Goal: Use online tool/utility: Use online tool/utility

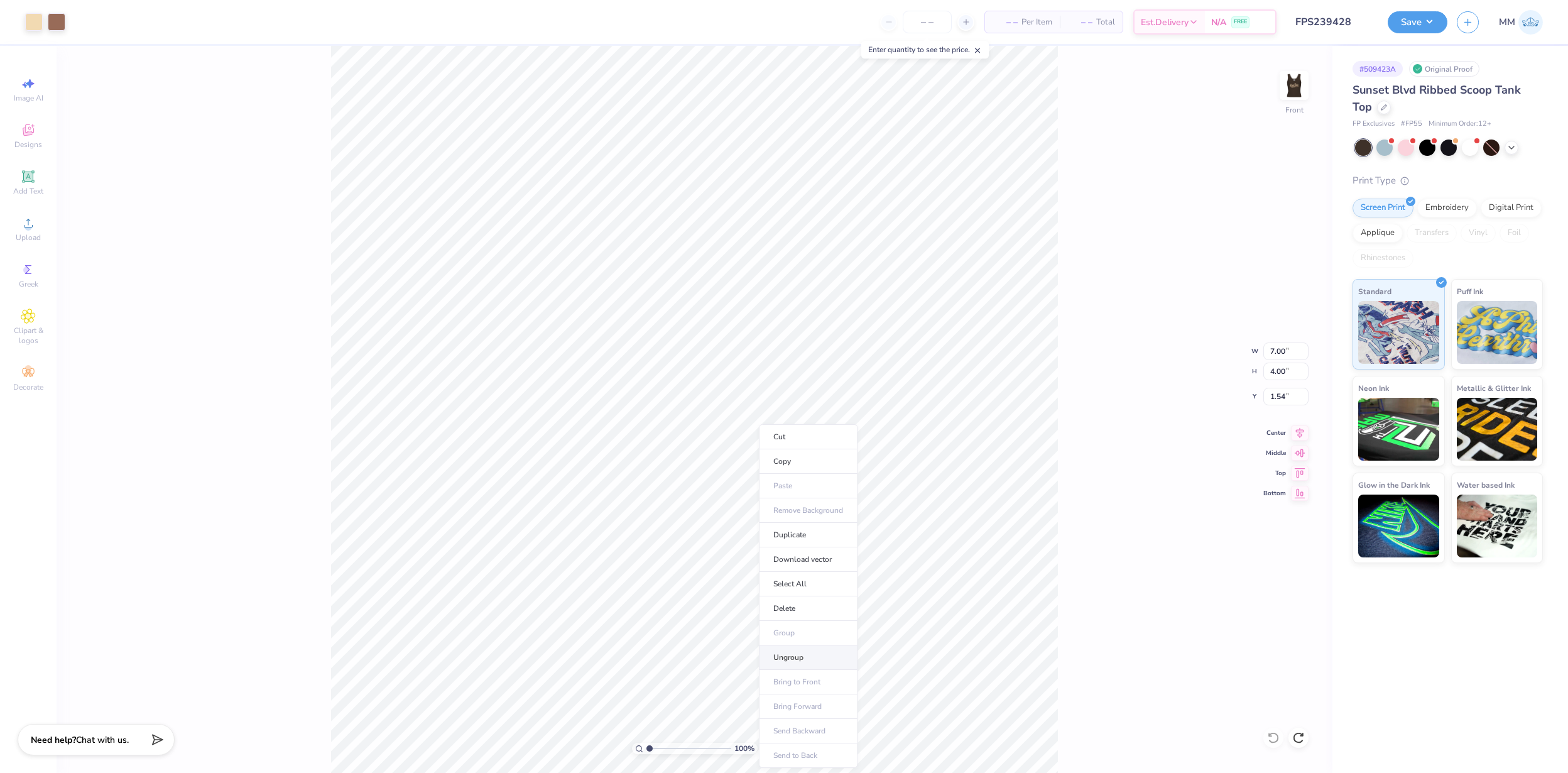
click at [804, 648] on li "Ungroup" at bounding box center [807, 658] width 99 height 25
type input "0.50"
click at [1429, 21] on button "Save" at bounding box center [1418, 20] width 59 height 22
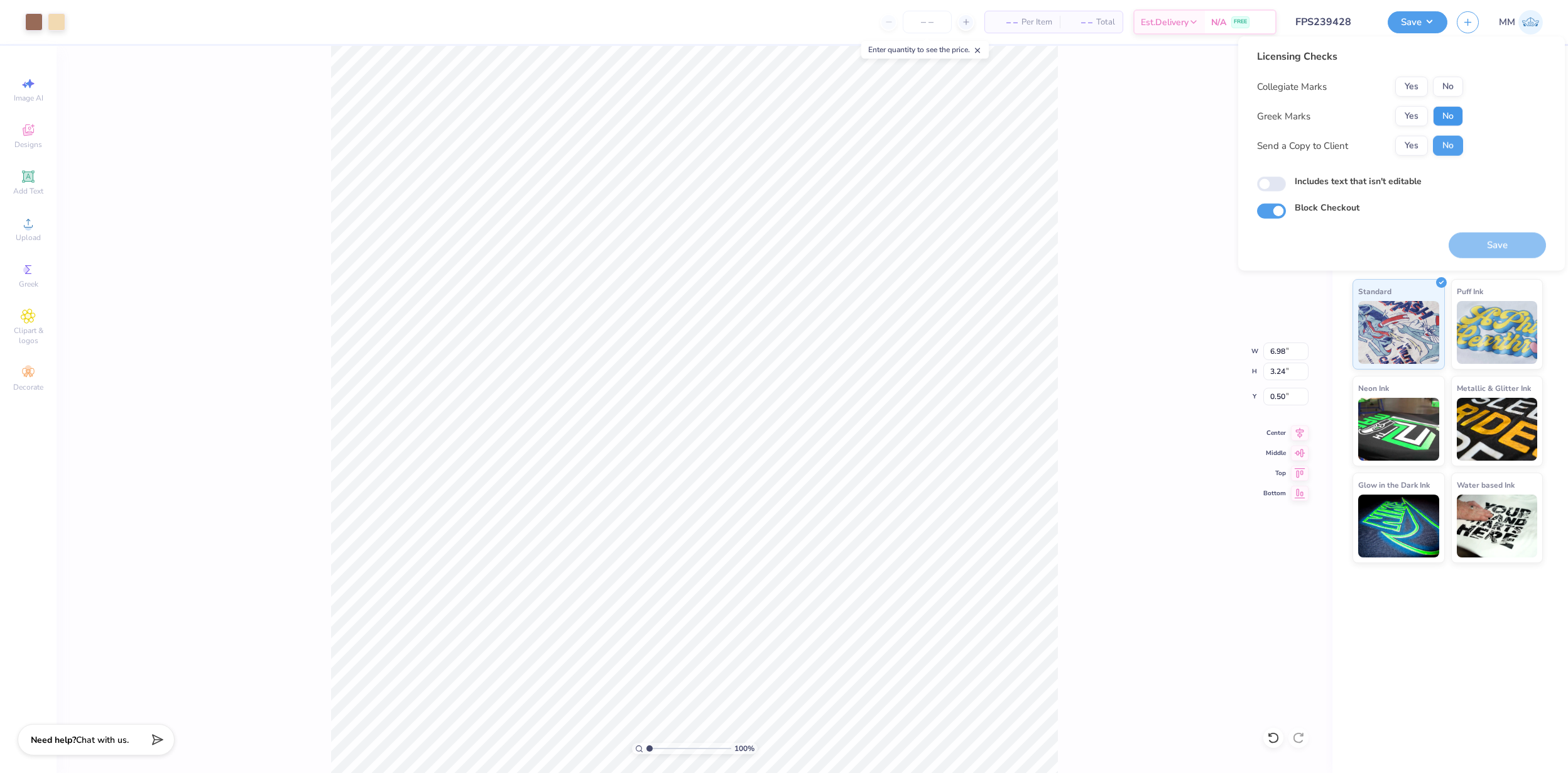
click at [1449, 122] on button "No" at bounding box center [1448, 116] width 31 height 20
click at [1449, 89] on button "No" at bounding box center [1448, 86] width 31 height 20
click at [1491, 245] on button "Save" at bounding box center [1498, 245] width 98 height 26
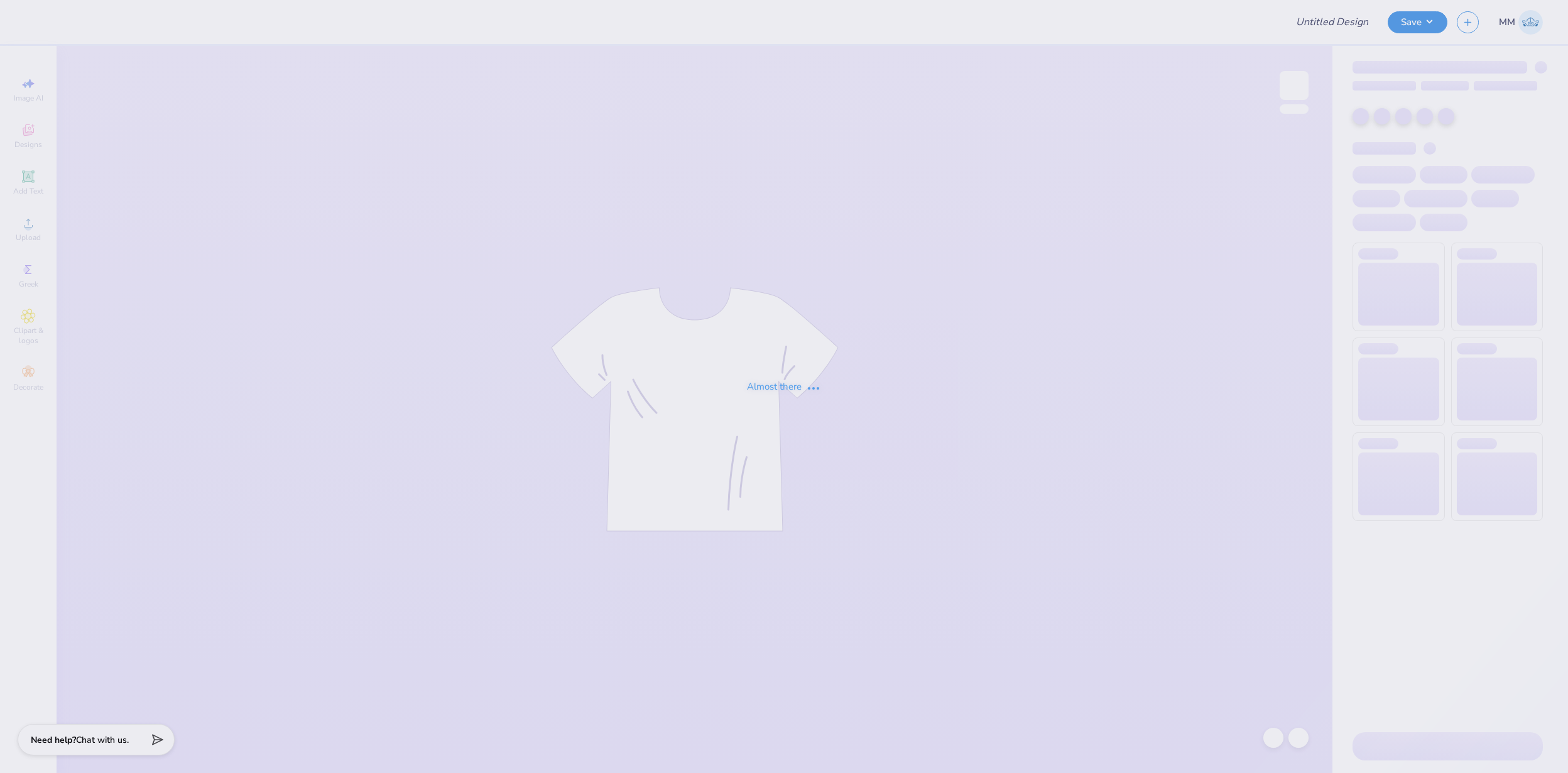
type input "FPS239701"
type input "FPS239706"
type input "FPS239708"
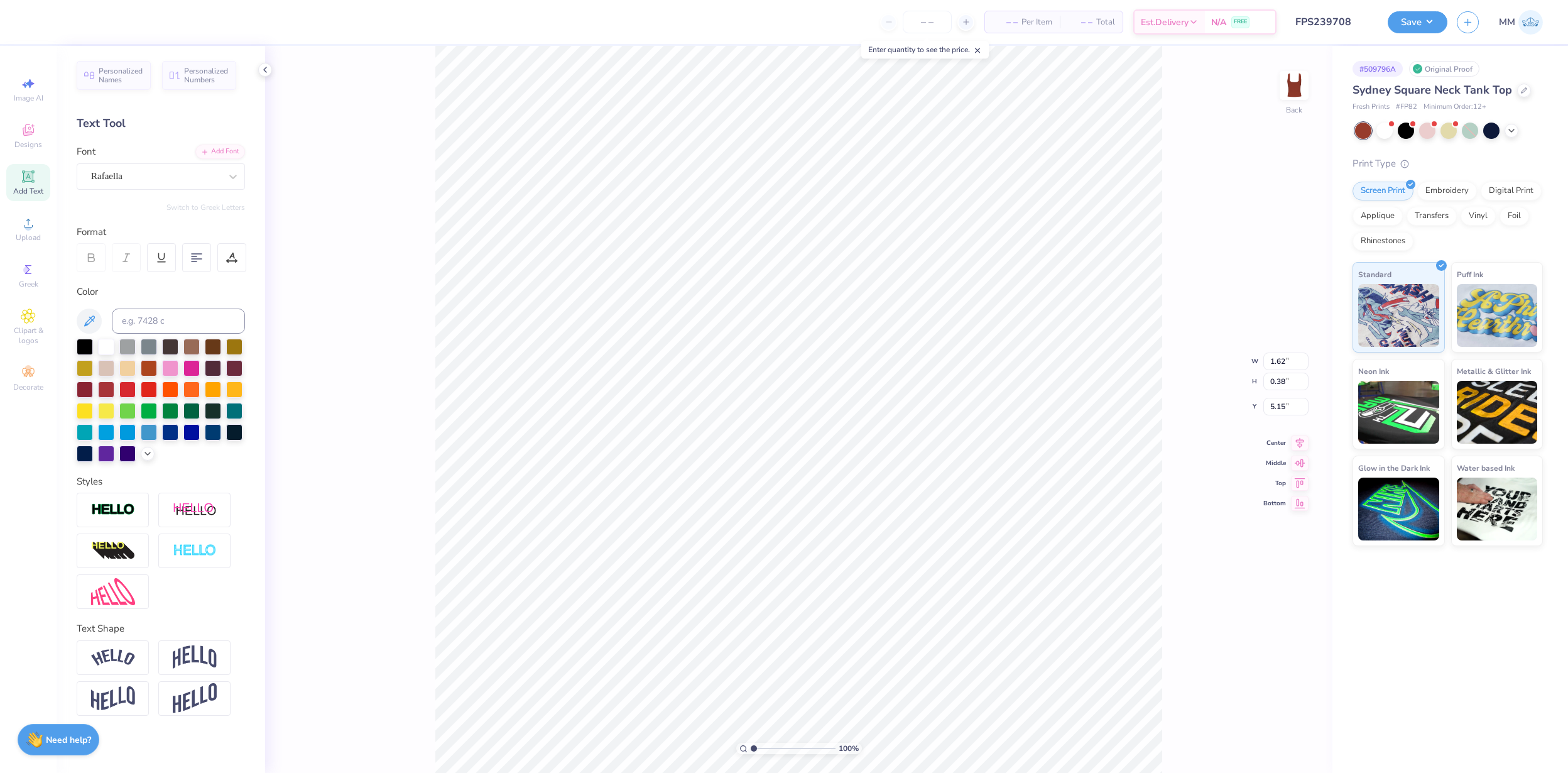
type input "0.73"
type input "4.60"
type input "1.38"
type input "0.43"
type input "3.99"
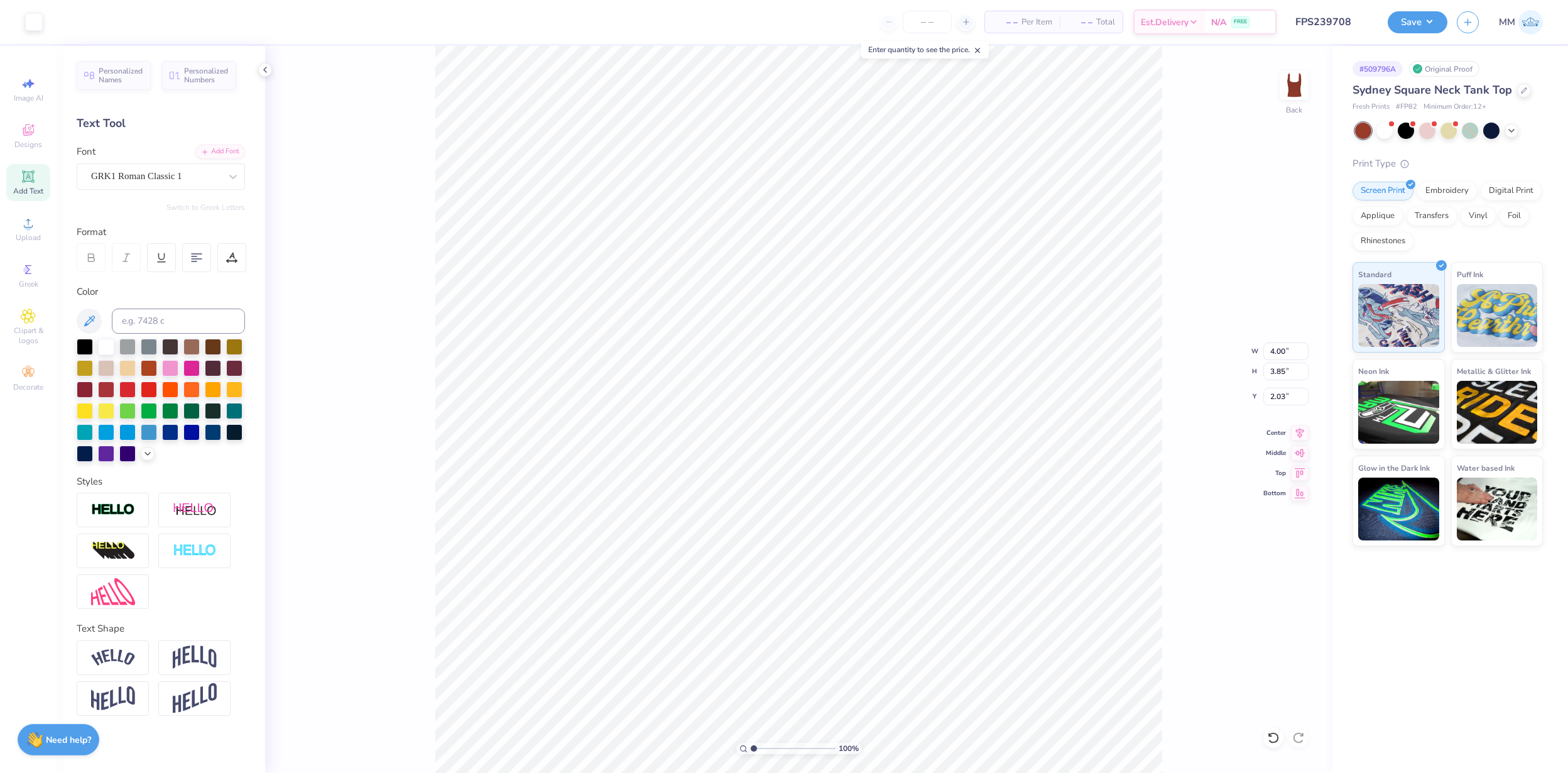
type input "2.03"
click at [1425, 19] on button "Save" at bounding box center [1418, 20] width 59 height 22
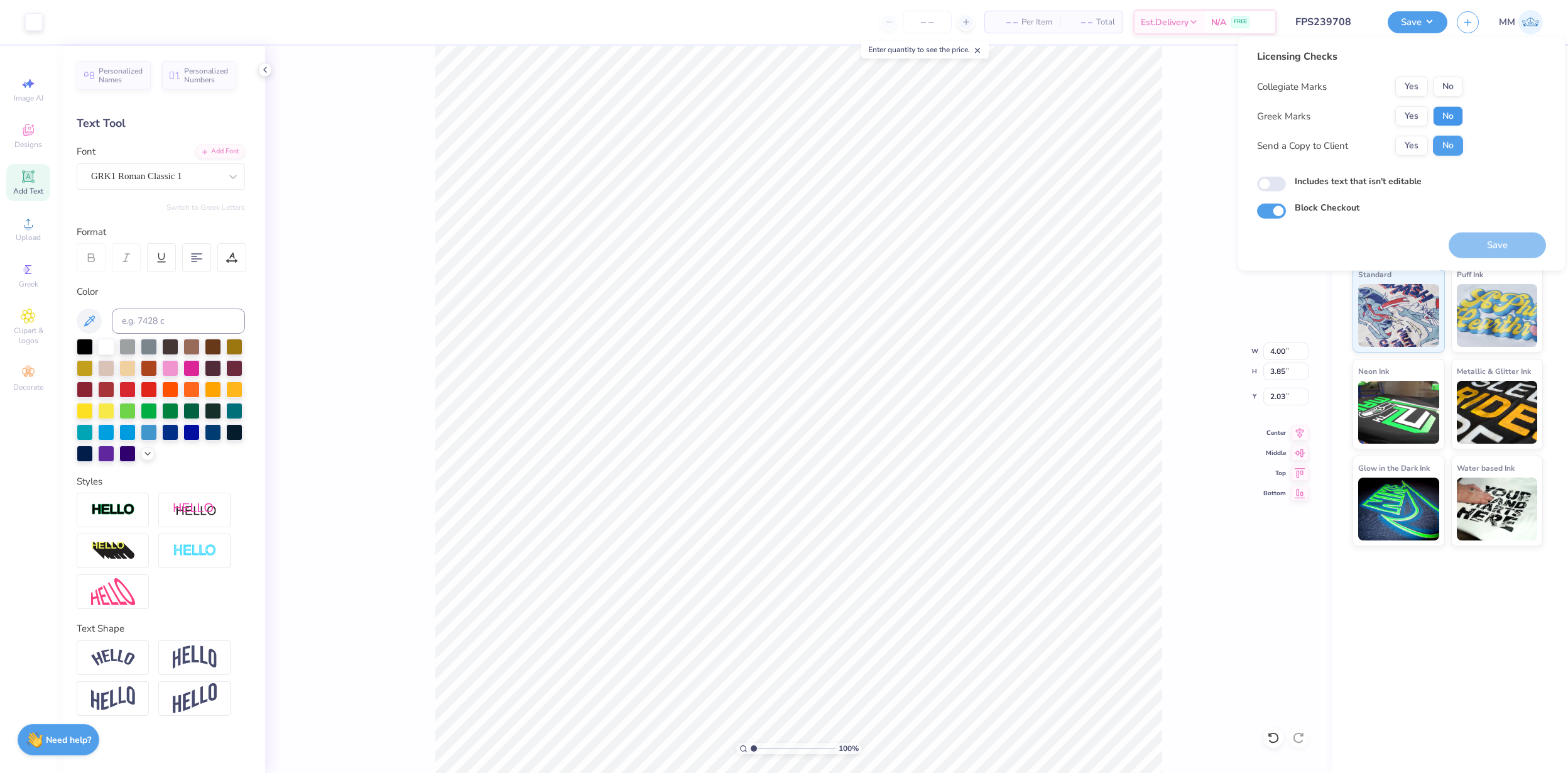
click at [1459, 114] on button "No" at bounding box center [1448, 116] width 31 height 20
click at [1451, 83] on button "No" at bounding box center [1448, 86] width 31 height 20
click at [1503, 241] on button "Save" at bounding box center [1498, 245] width 98 height 26
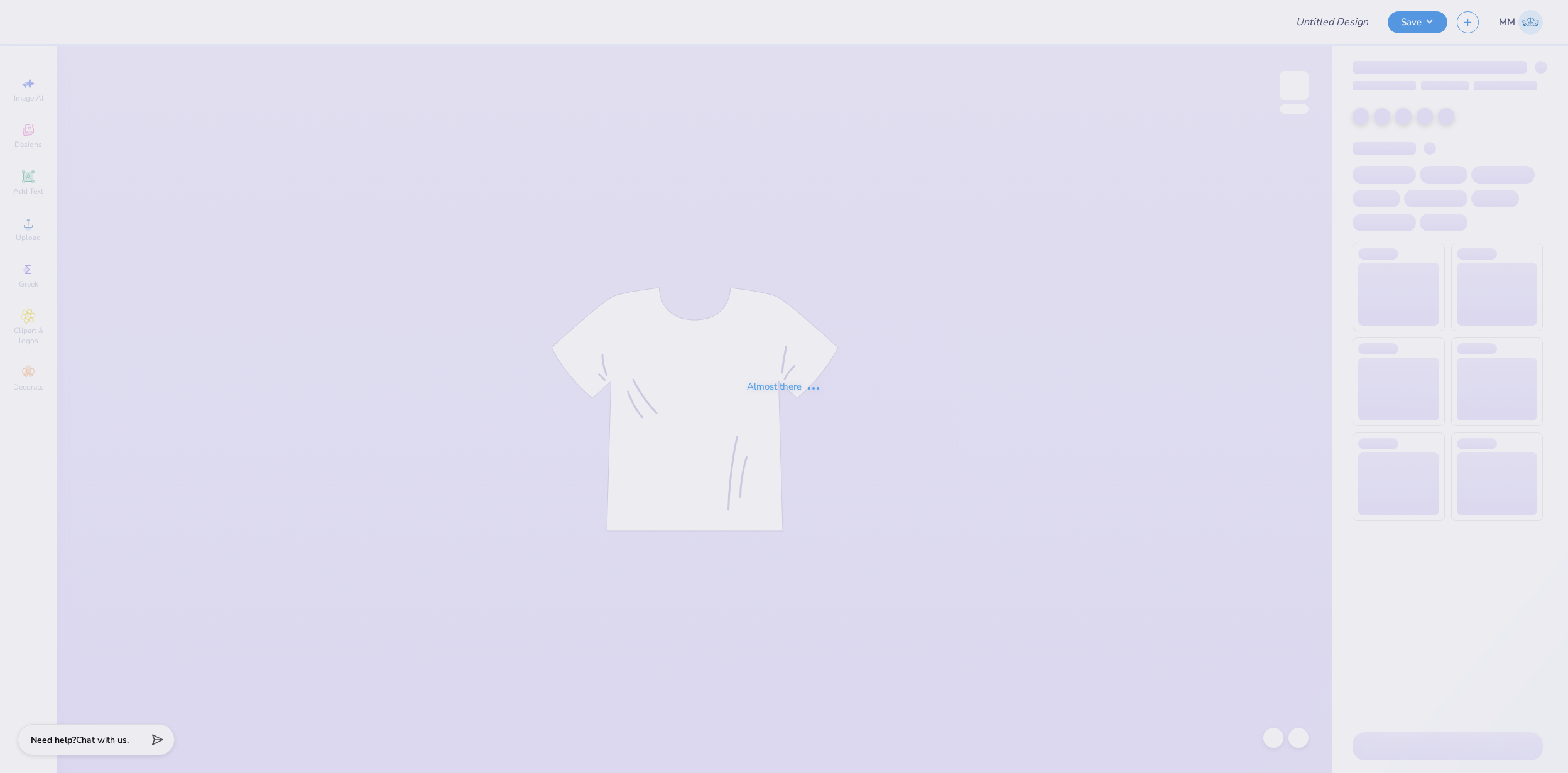
type input "FPS239703"
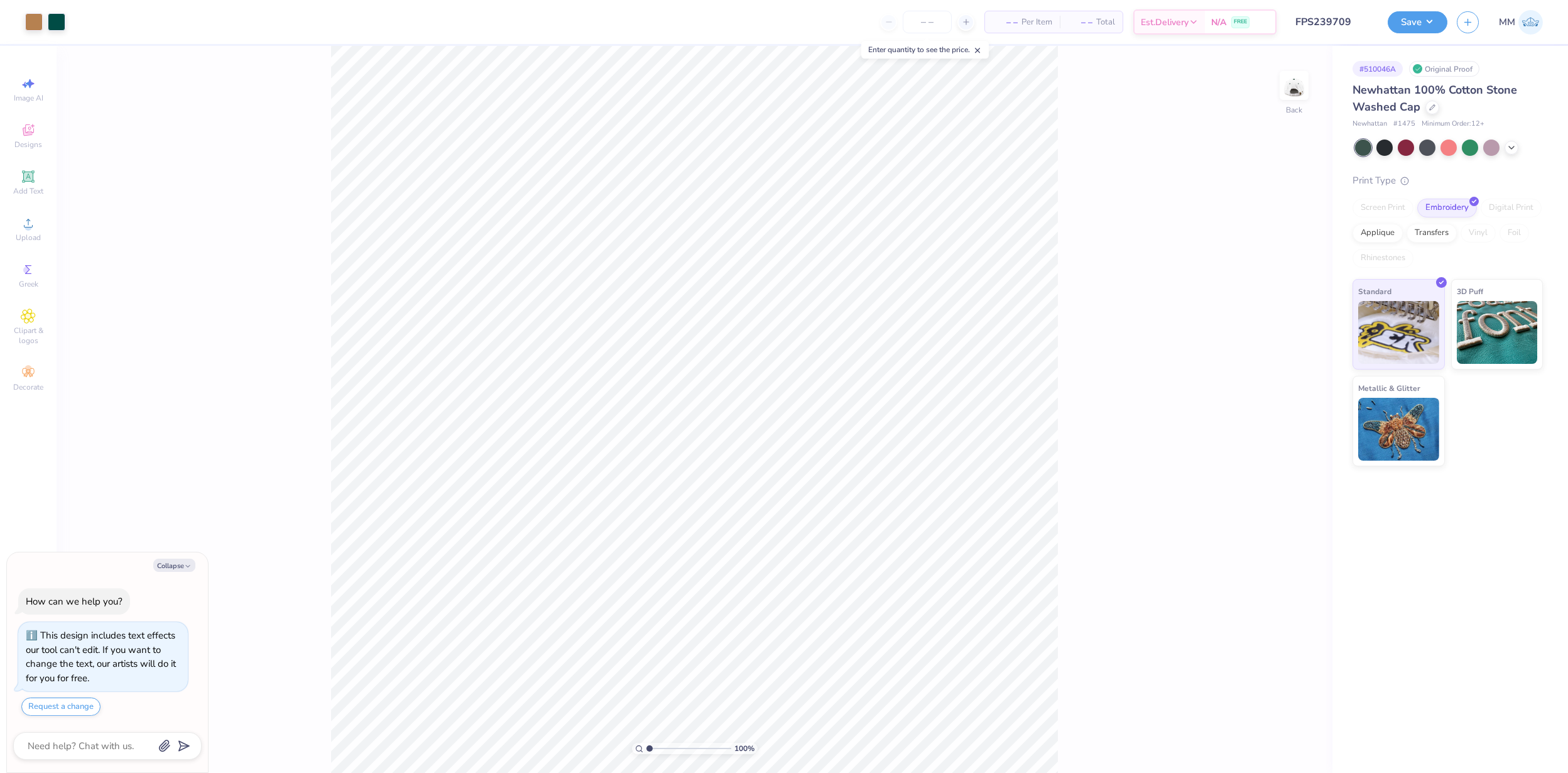
type textarea "x"
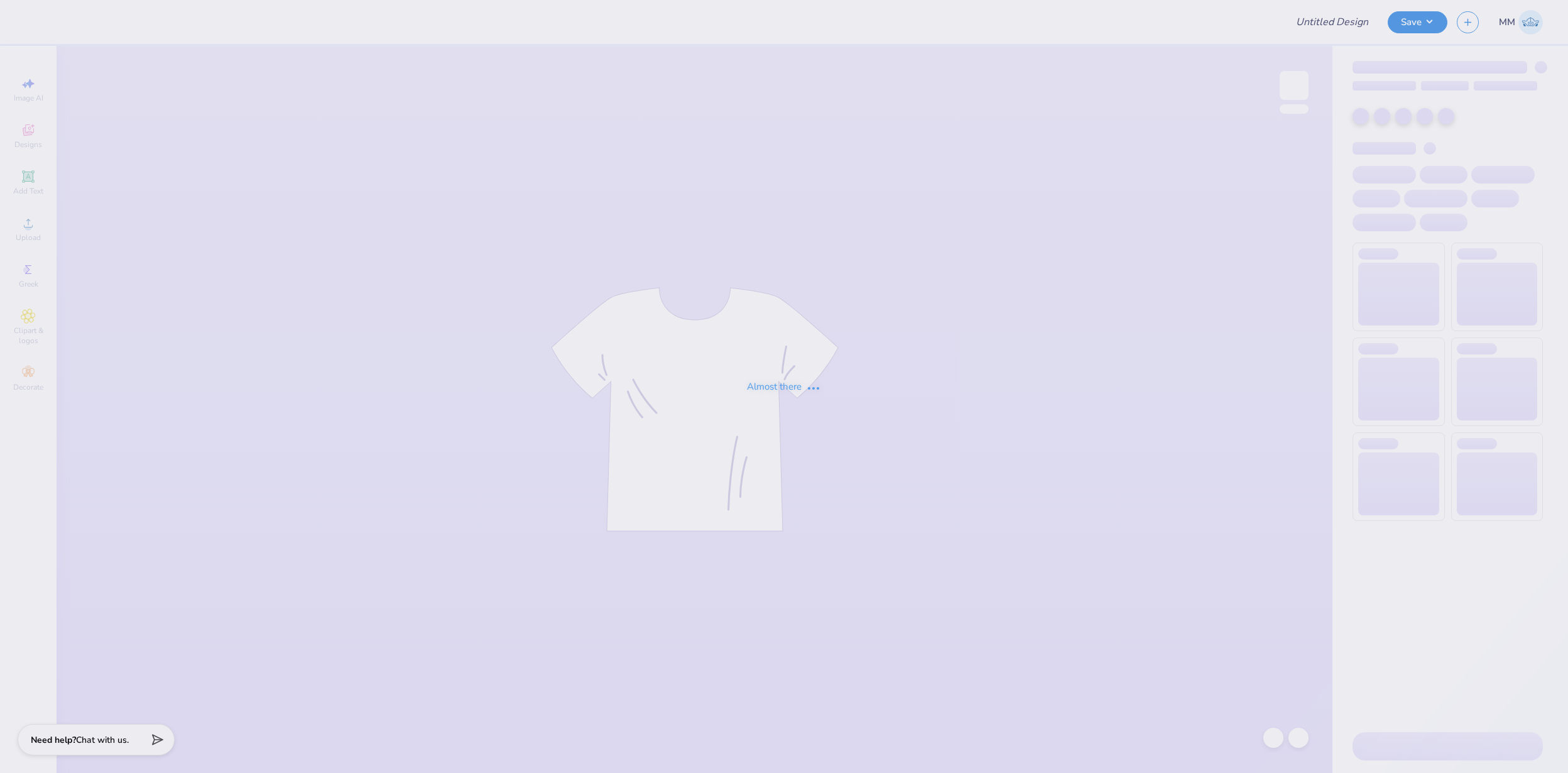
type input "FPS239711"
